Goal: Transaction & Acquisition: Download file/media

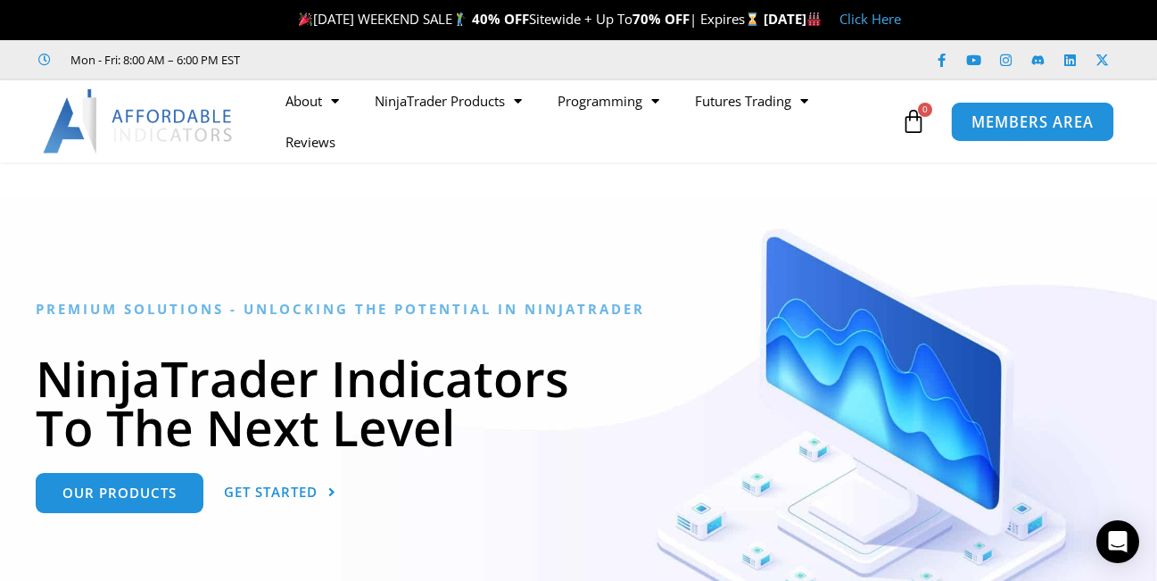
click at [1074, 123] on span "MEMBERS AREA" at bounding box center [1033, 121] width 122 height 15
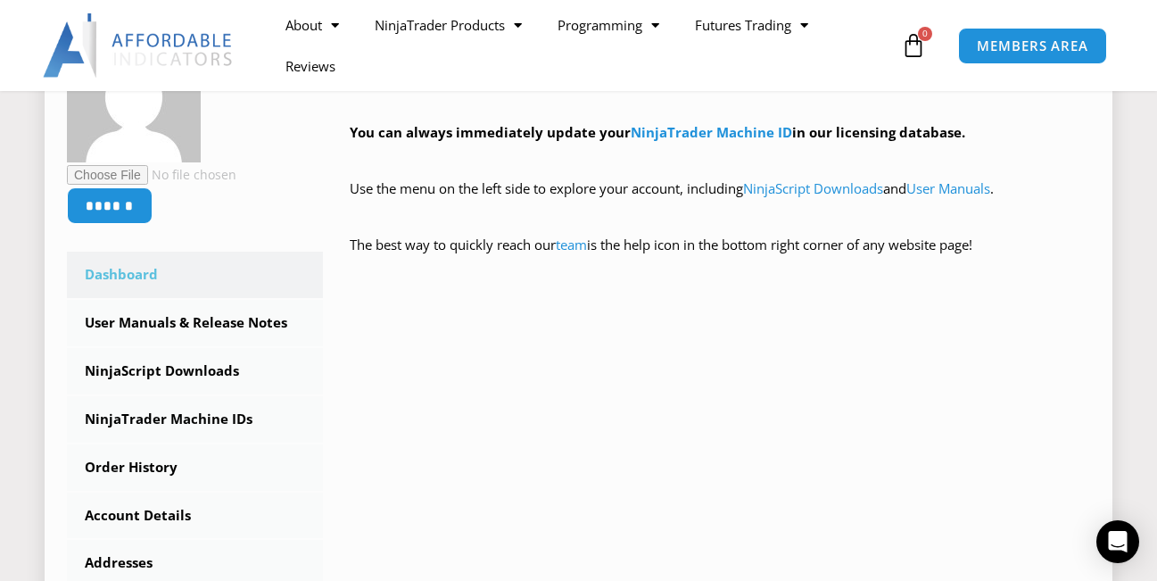
scroll to position [371, 0]
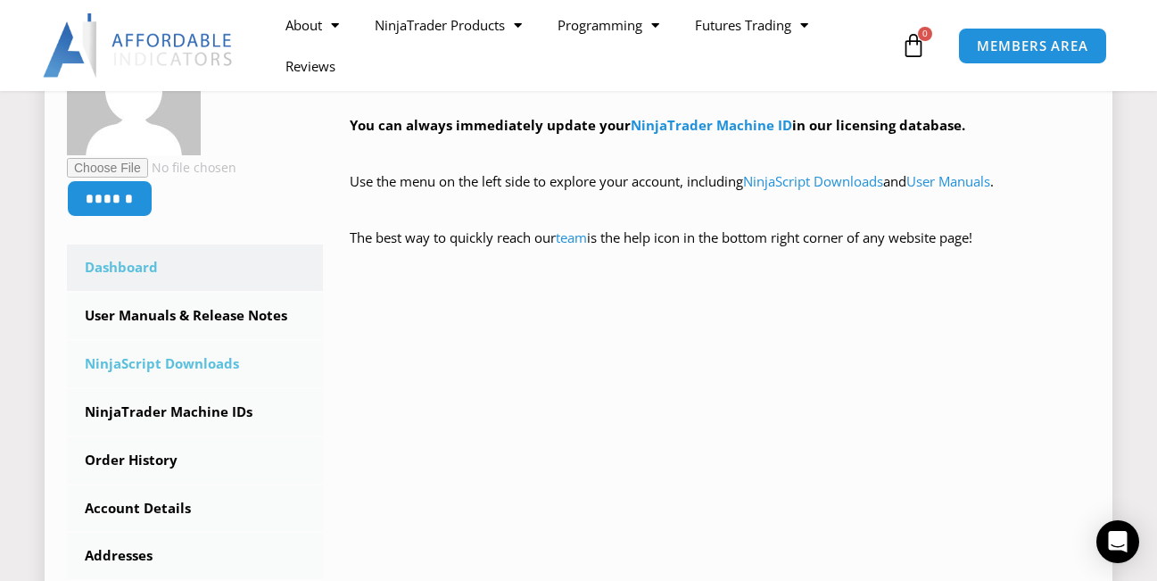
click at [185, 362] on link "NinjaScript Downloads" at bounding box center [195, 364] width 256 height 46
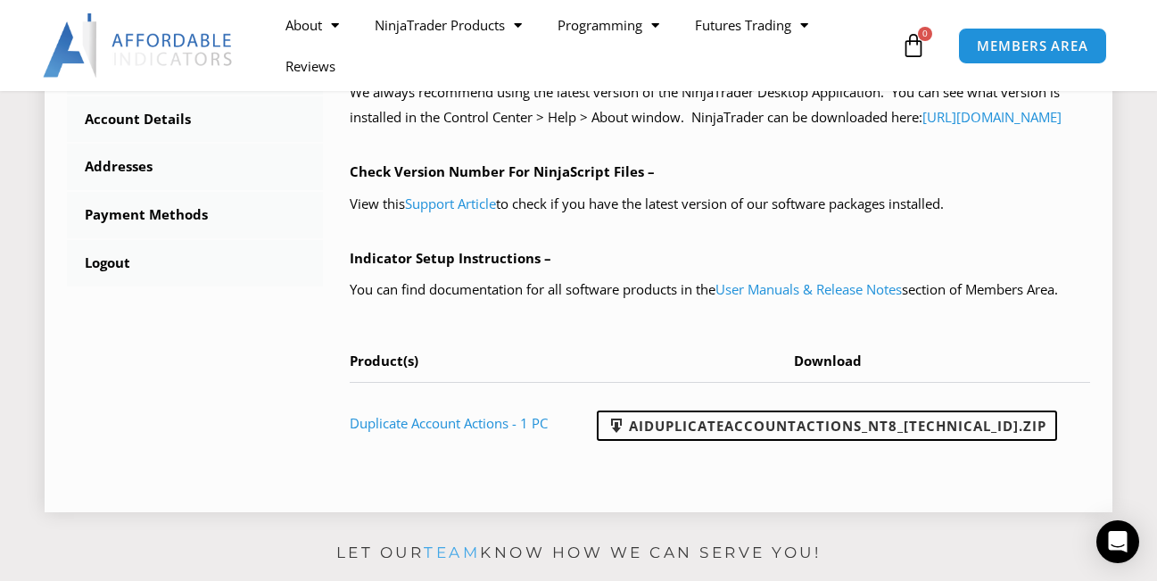
scroll to position [747, 0]
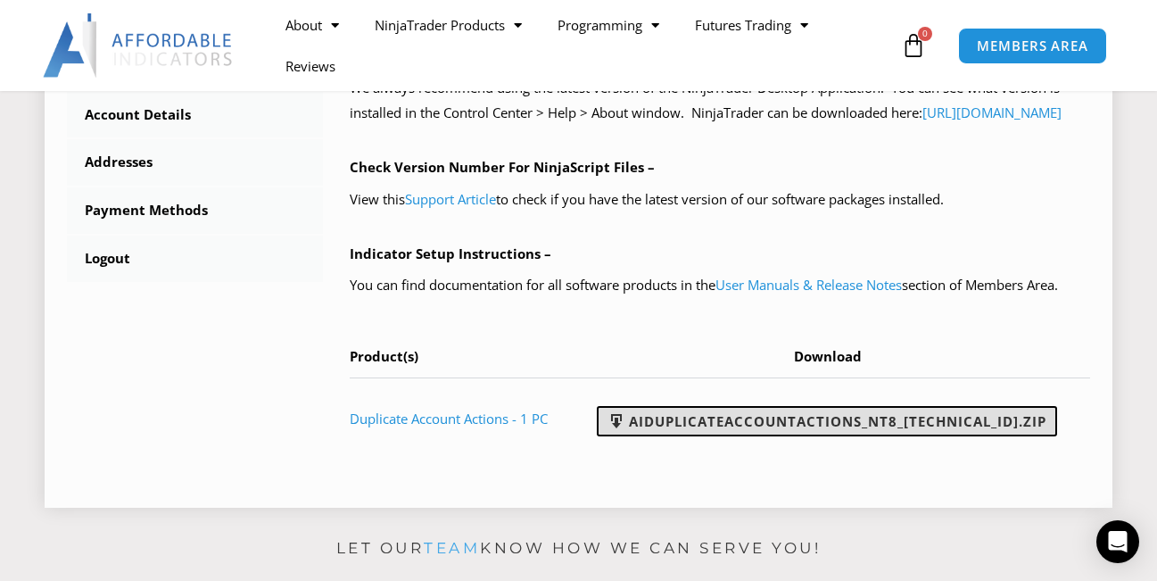
click at [764, 436] on link "AIDuplicateAccountActions_NT8_25.2.5.1.zip" at bounding box center [827, 421] width 460 height 30
